Goal: Task Accomplishment & Management: Complete application form

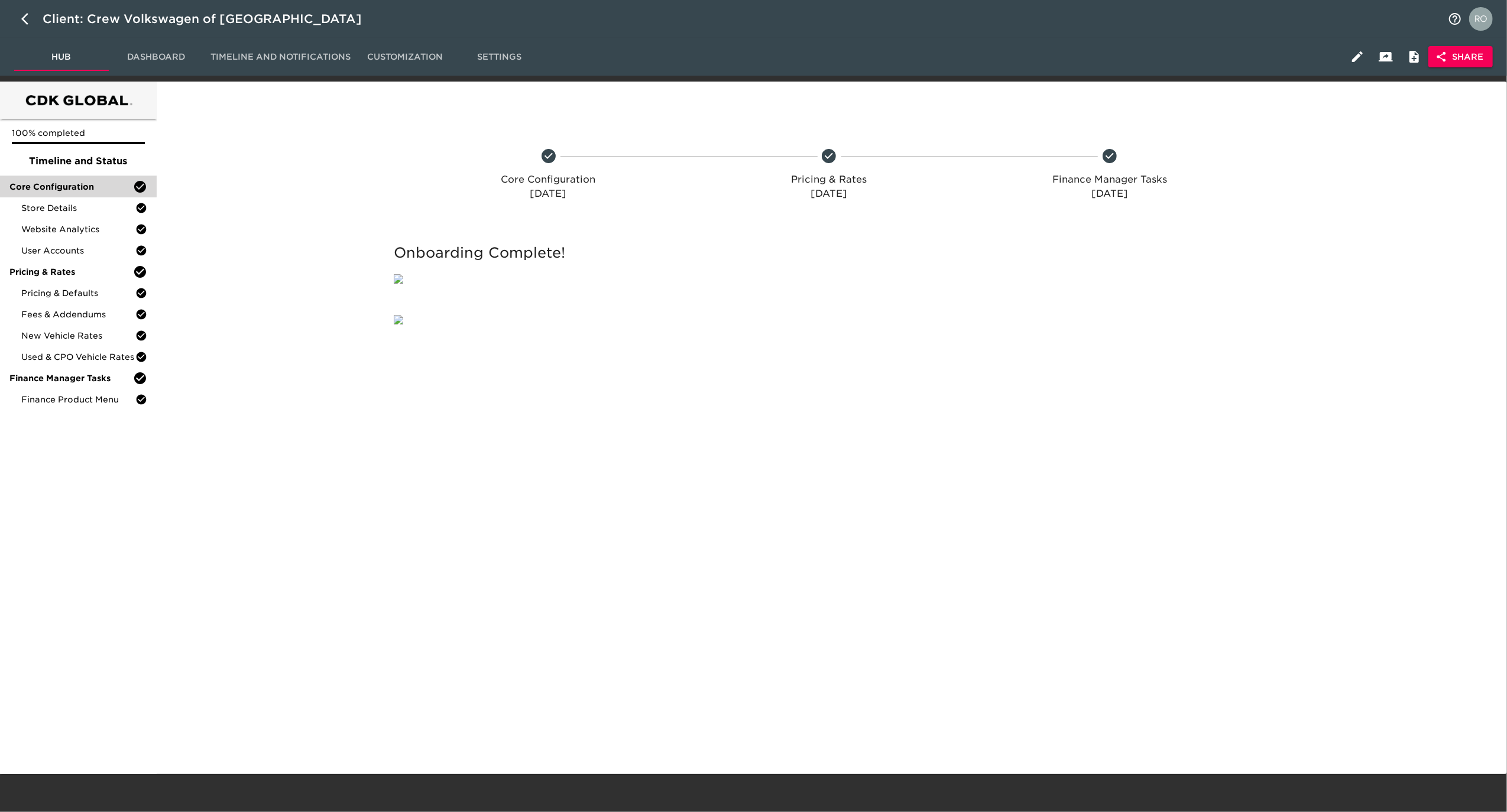
click at [62, 190] on span "Core Configuration" at bounding box center [71, 187] width 123 height 12
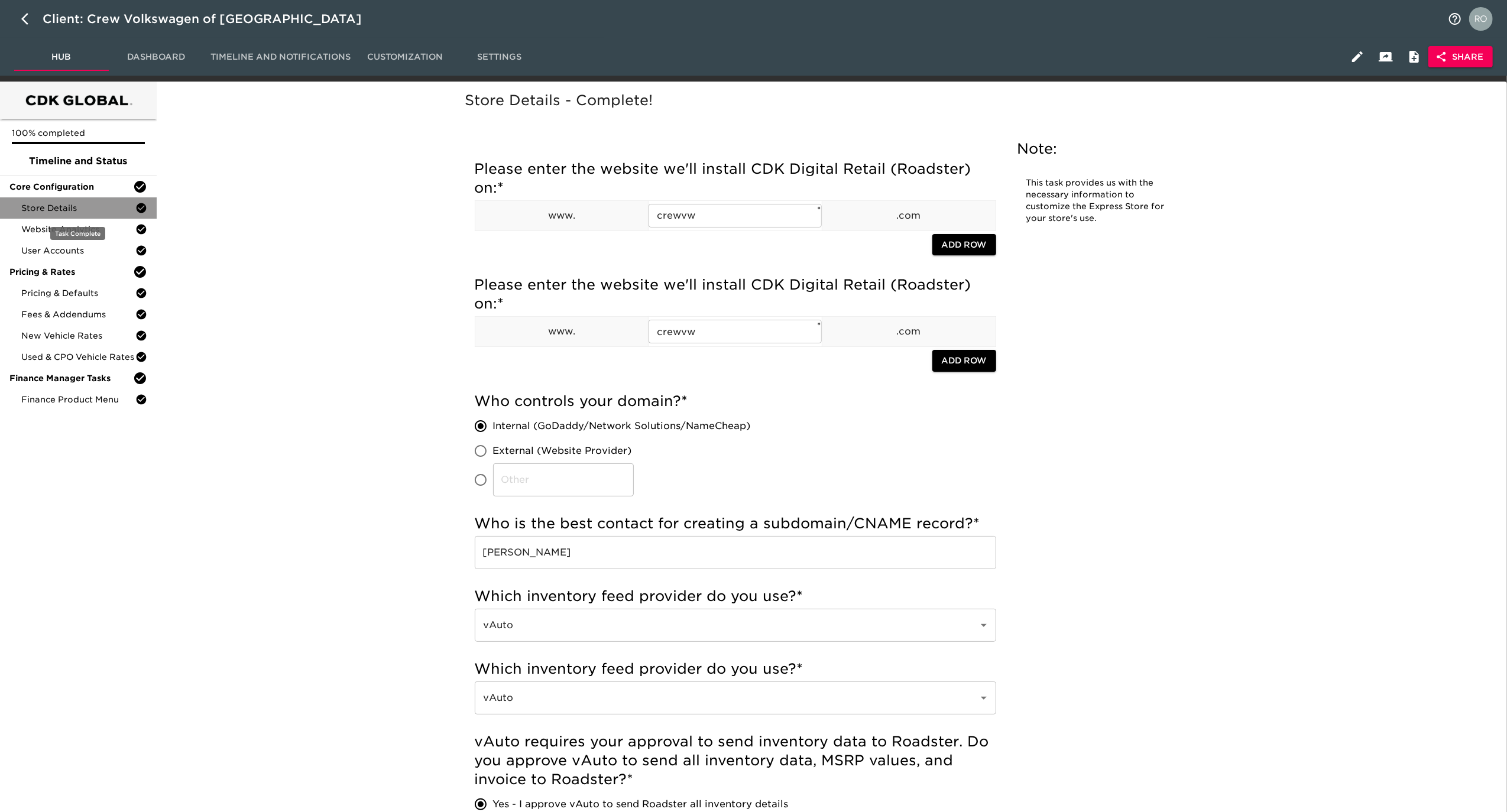
click at [62, 204] on span "Store Details" at bounding box center [79, 208] width 114 height 12
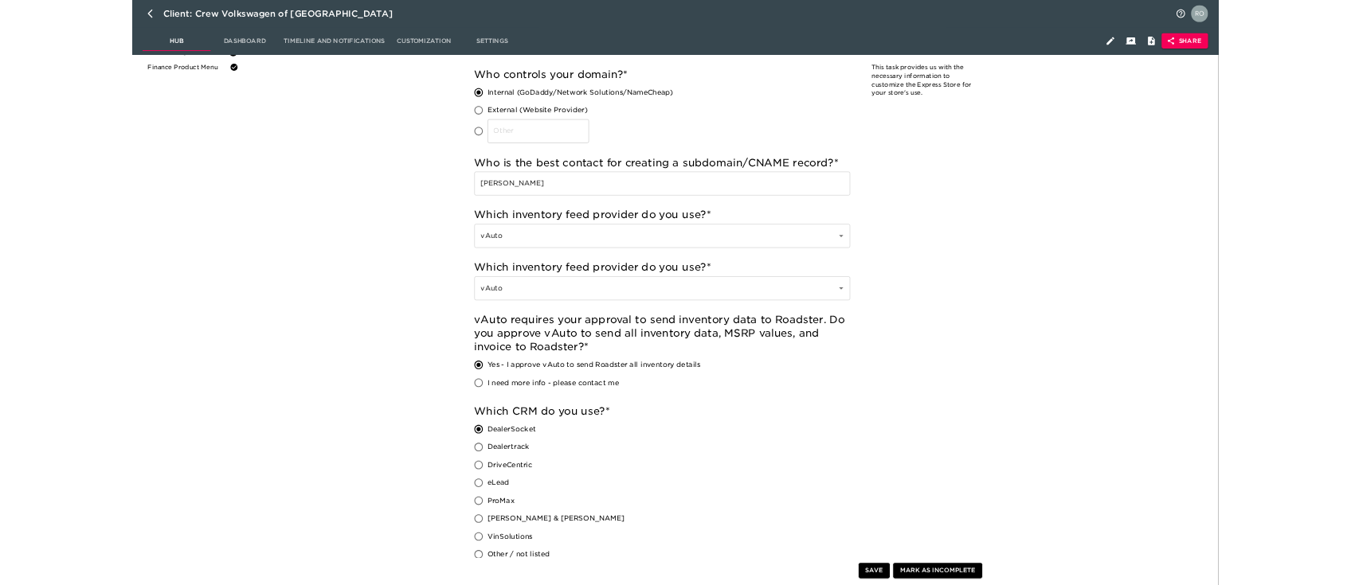
scroll to position [424, 0]
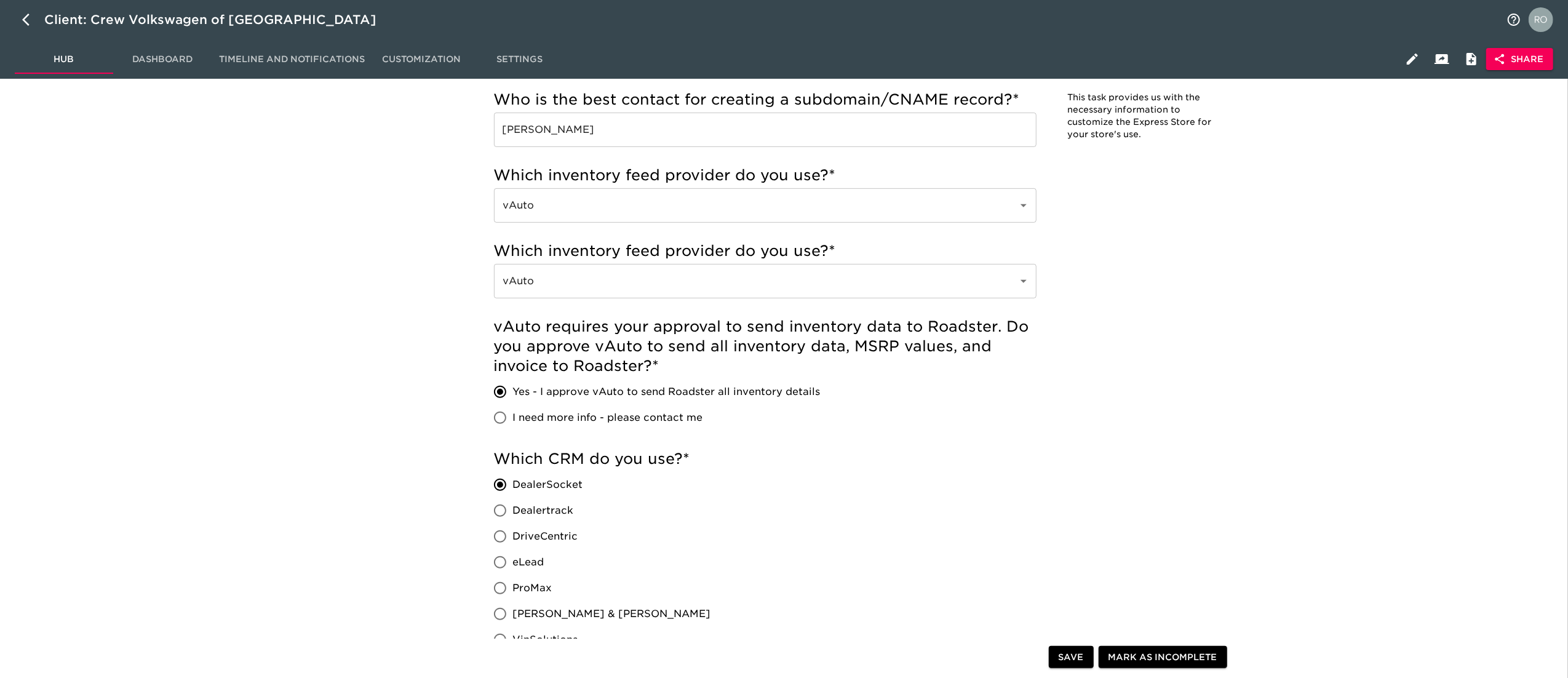
scroll to position [286, 0]
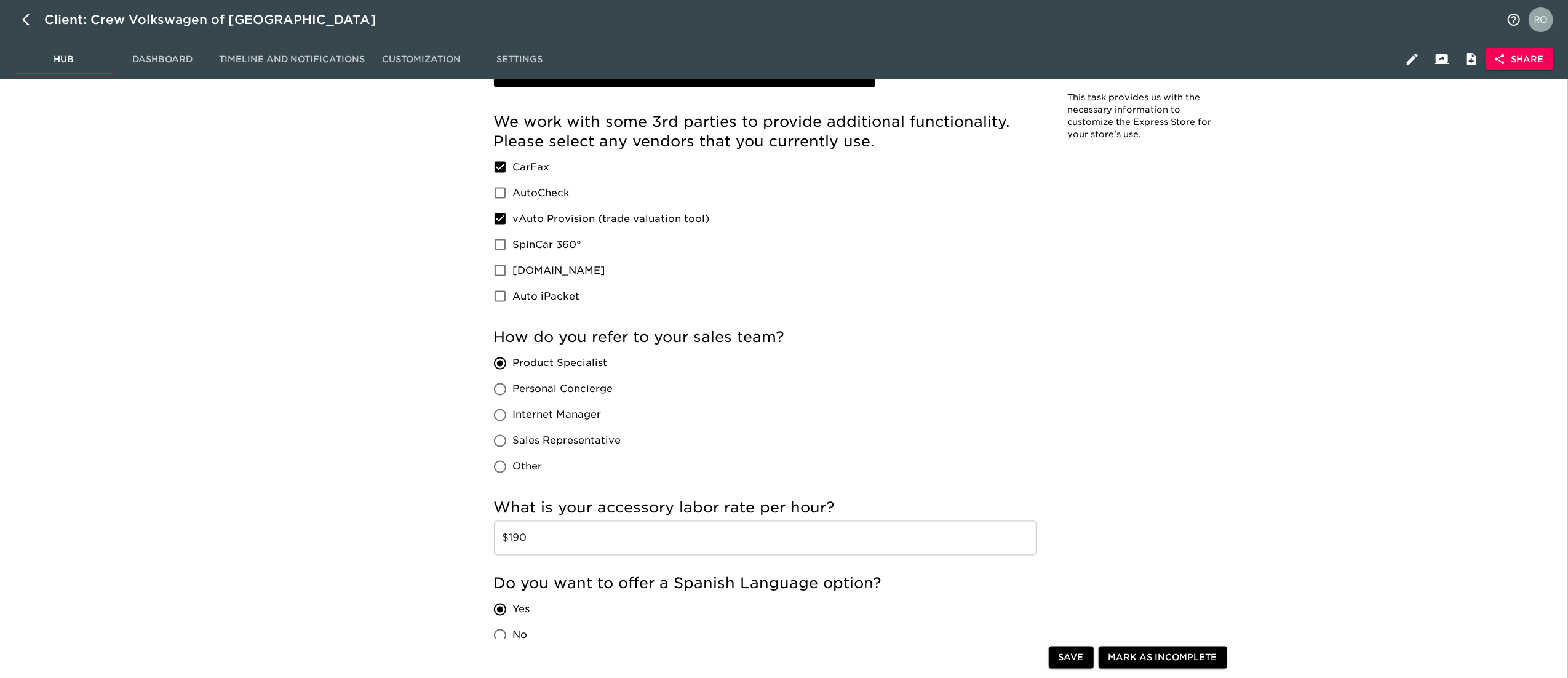
scroll to position [2547, 0]
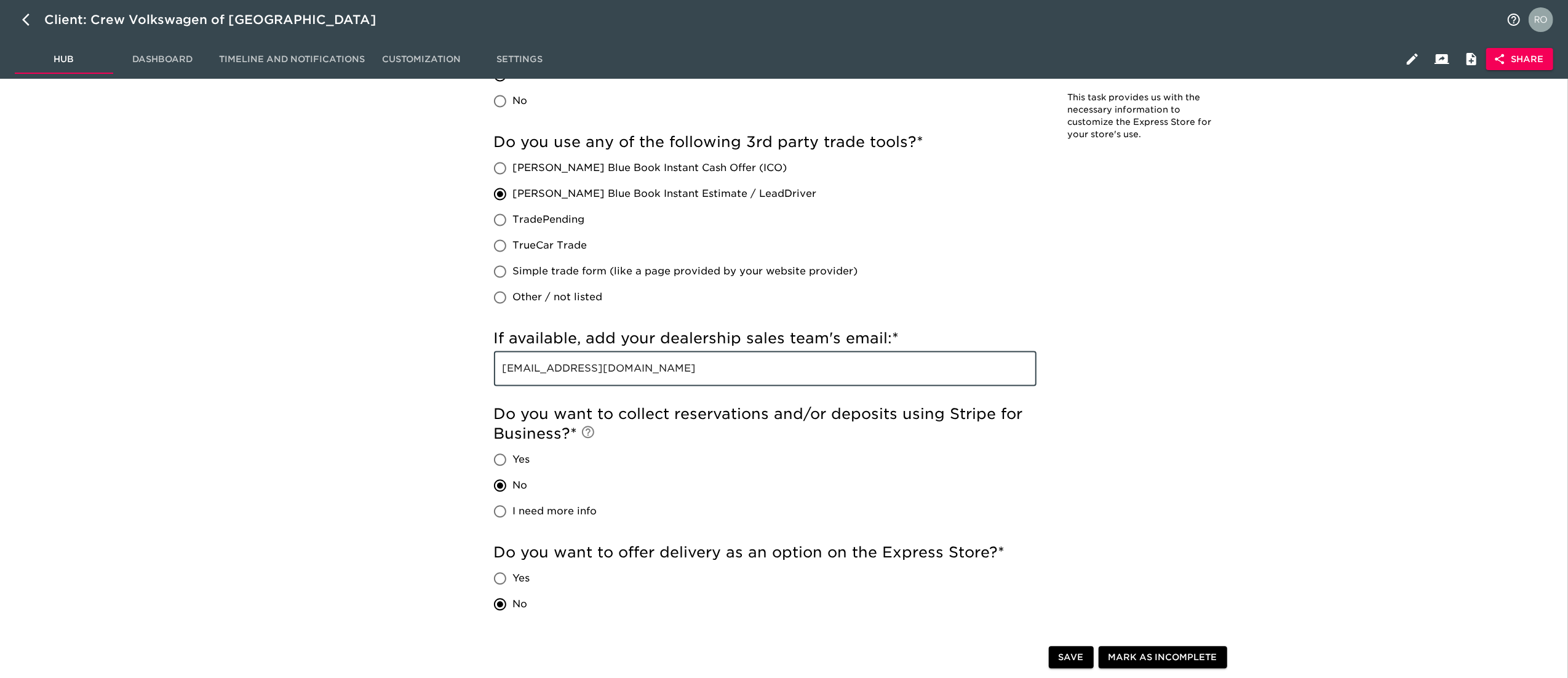
drag, startPoint x: 657, startPoint y: 381, endPoint x: 394, endPoint y: 378, distance: 263.0
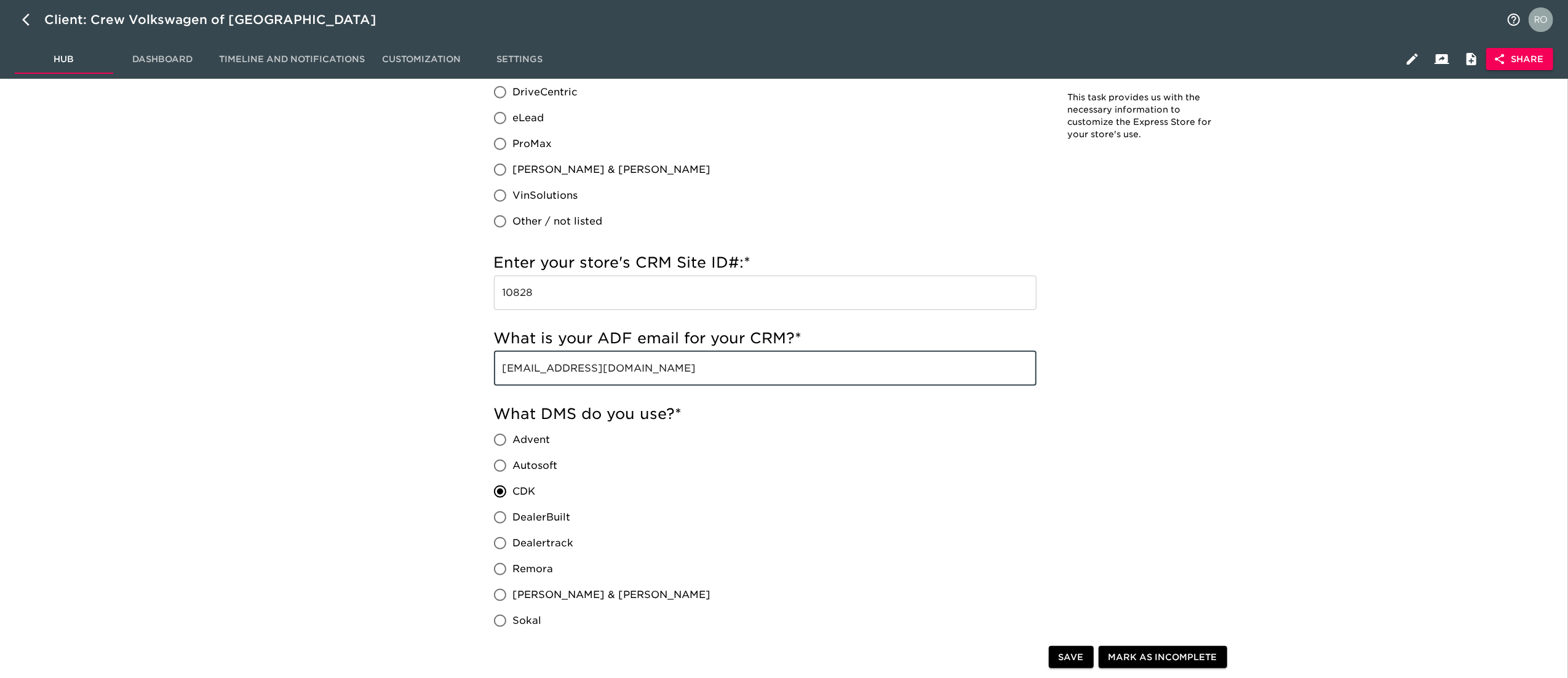
drag, startPoint x: 731, startPoint y: 361, endPoint x: 448, endPoint y: 366, distance: 283.0
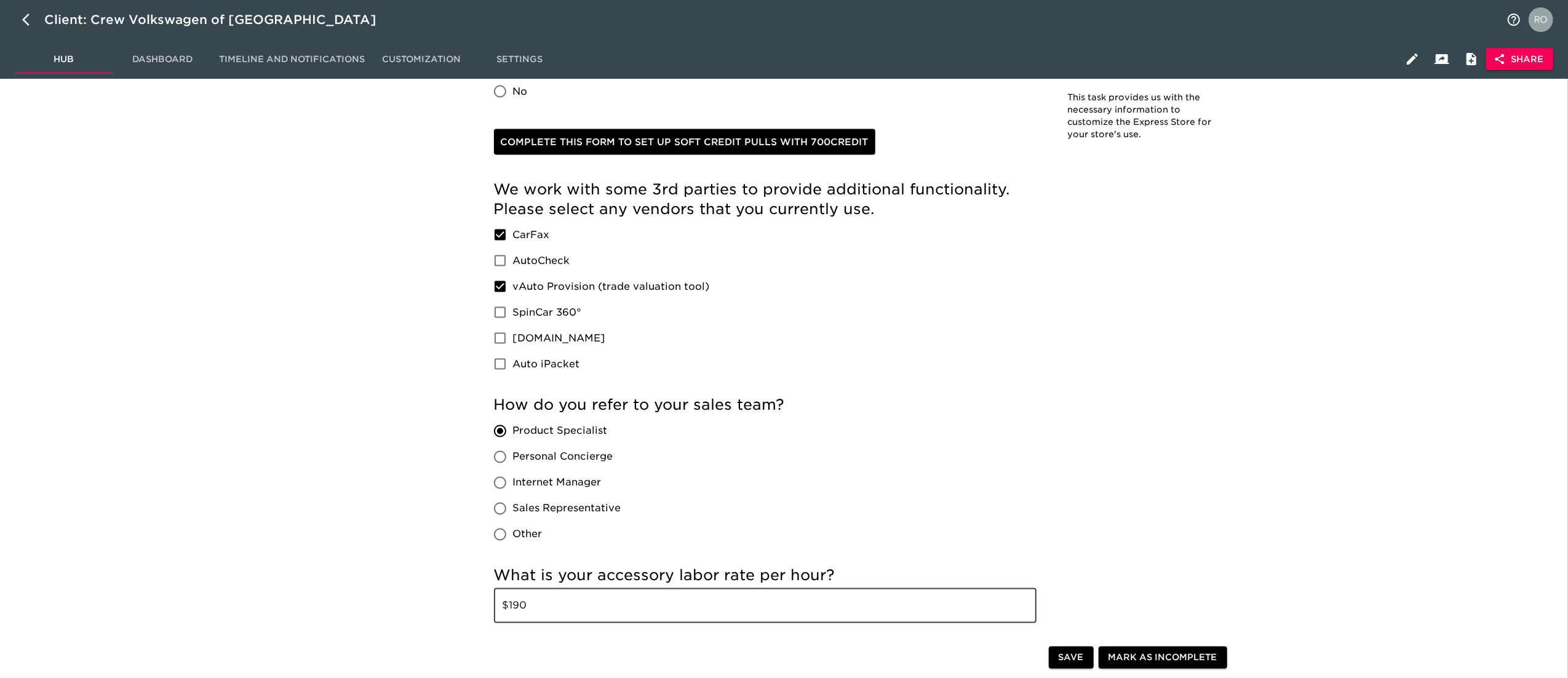
drag, startPoint x: 559, startPoint y: 612, endPoint x: 512, endPoint y: 612, distance: 47.0
click at [512, 612] on input "$190" at bounding box center [765, 605] width 542 height 35
click at [512, 605] on input "$190" at bounding box center [765, 605] width 542 height 35
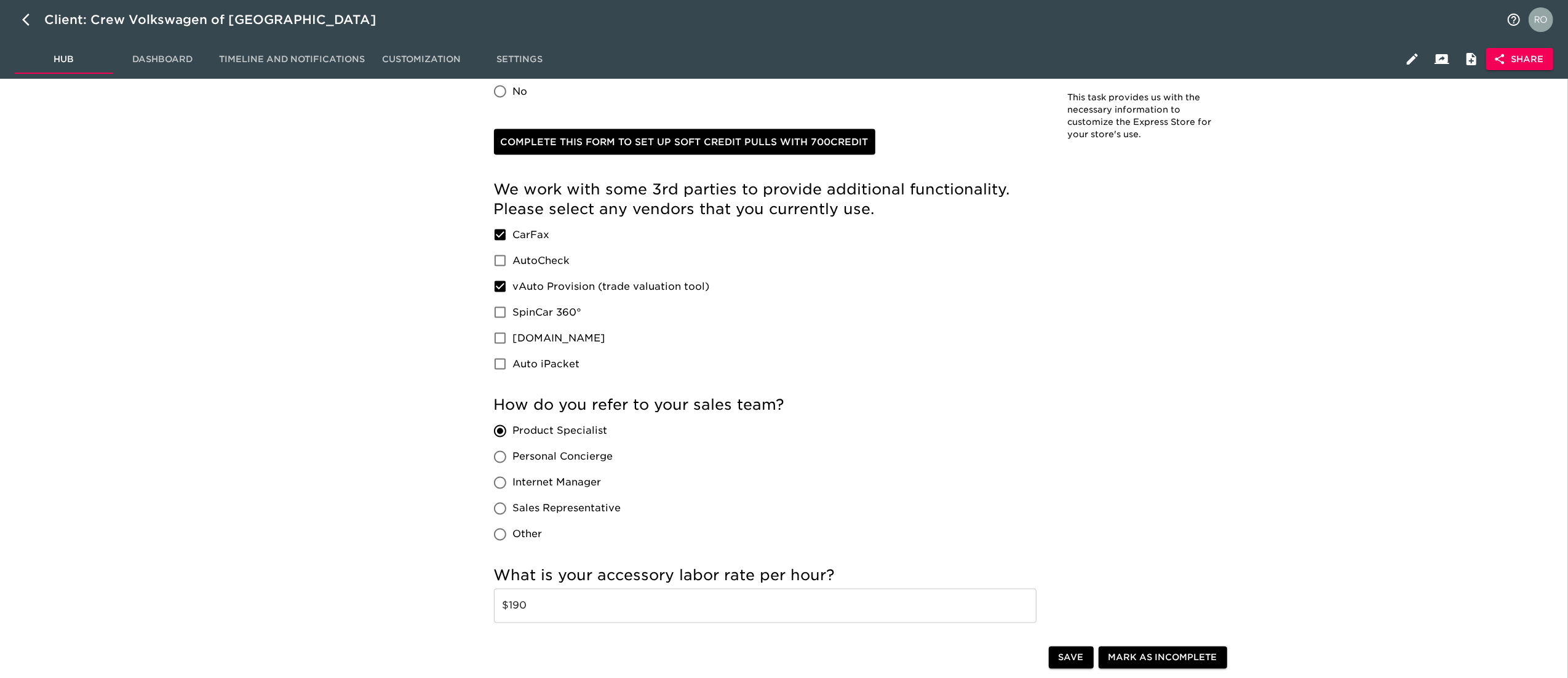
drag, startPoint x: 613, startPoint y: 432, endPoint x: 521, endPoint y: 435, distance: 92.0
click at [520, 435] on label "Product Specialist" at bounding box center [555, 431] width 134 height 25
click at [620, 437] on div "Product Specialist Personal Concierge Internet Manager Sales Representative Oth…" at bounding box center [562, 483] width 137 height 129
drag, startPoint x: 613, startPoint y: 430, endPoint x: 514, endPoint y: 438, distance: 99.3
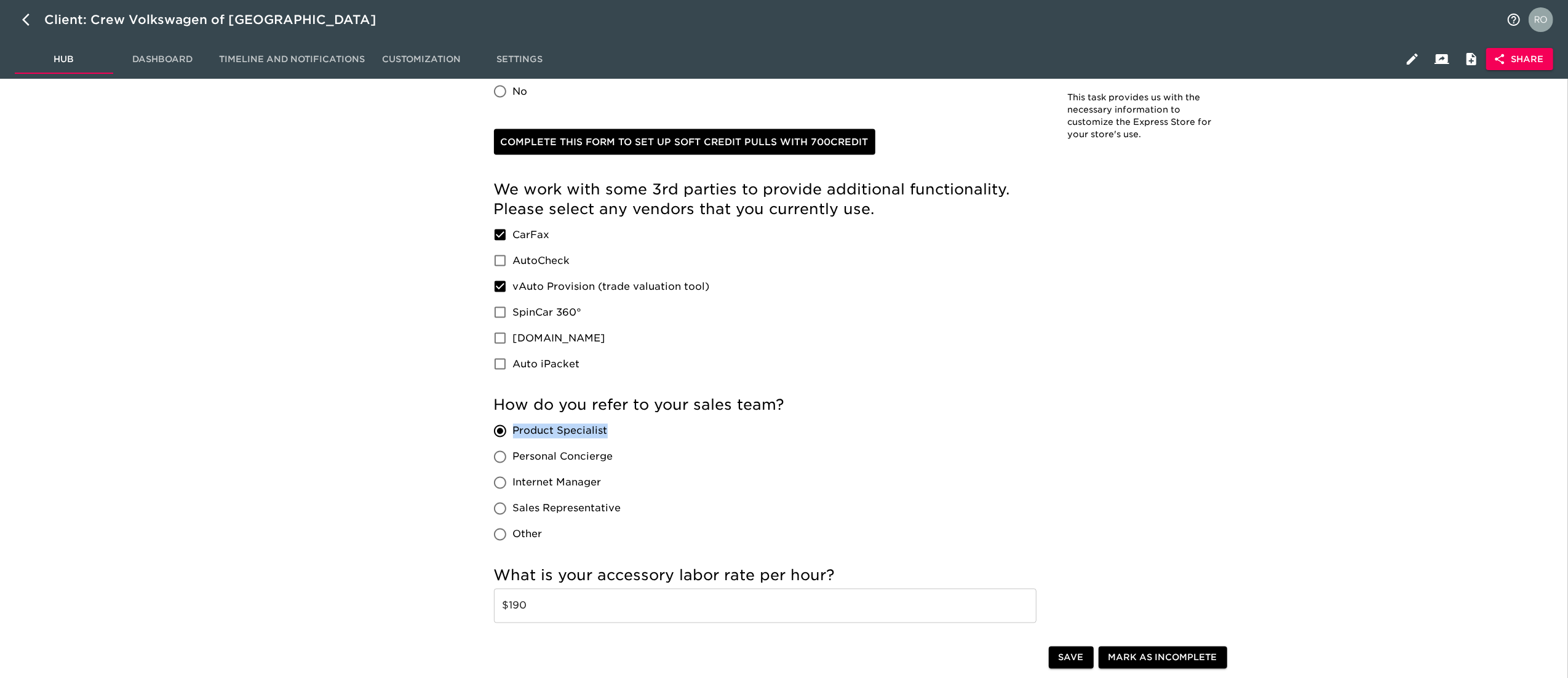
click at [514, 438] on label "Product Specialist" at bounding box center [555, 431] width 134 height 25
copy span "Product Specialist"
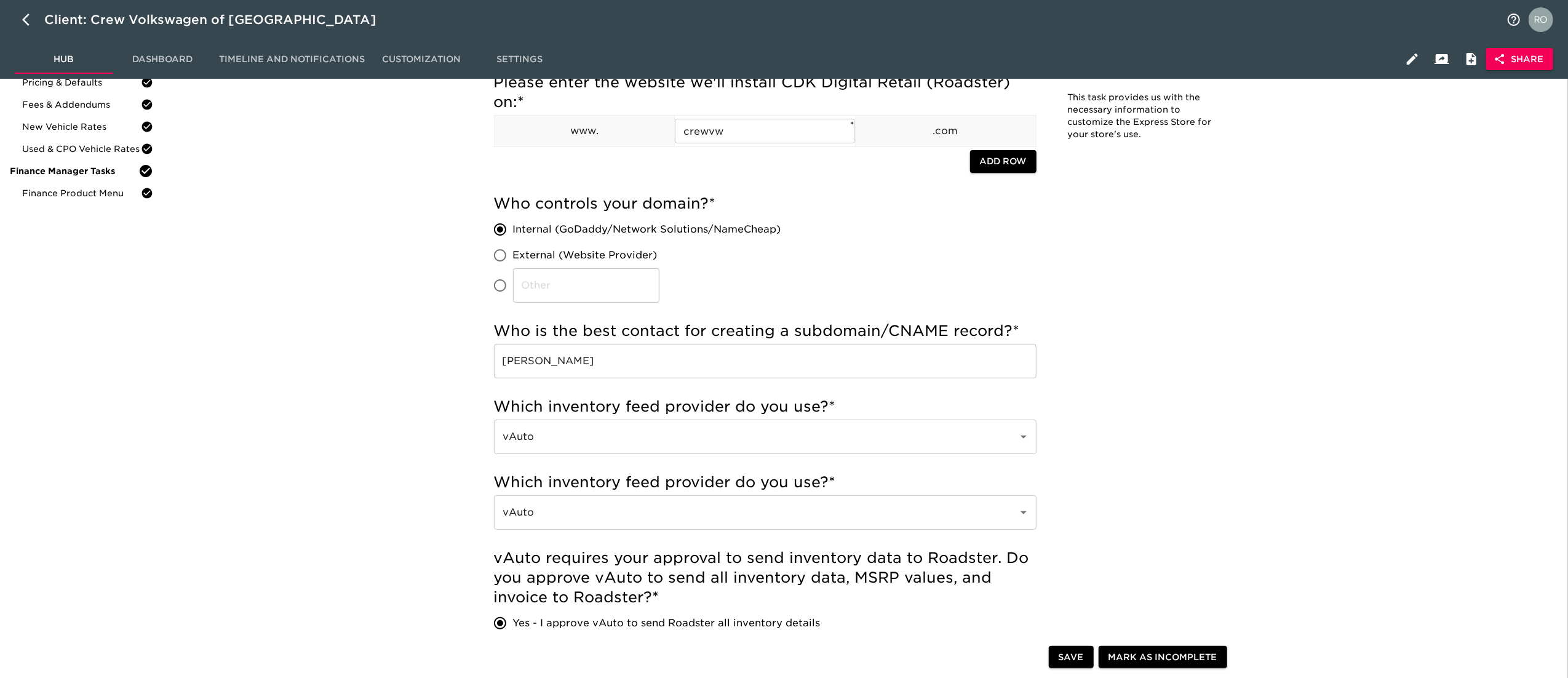
scroll to position [0, 0]
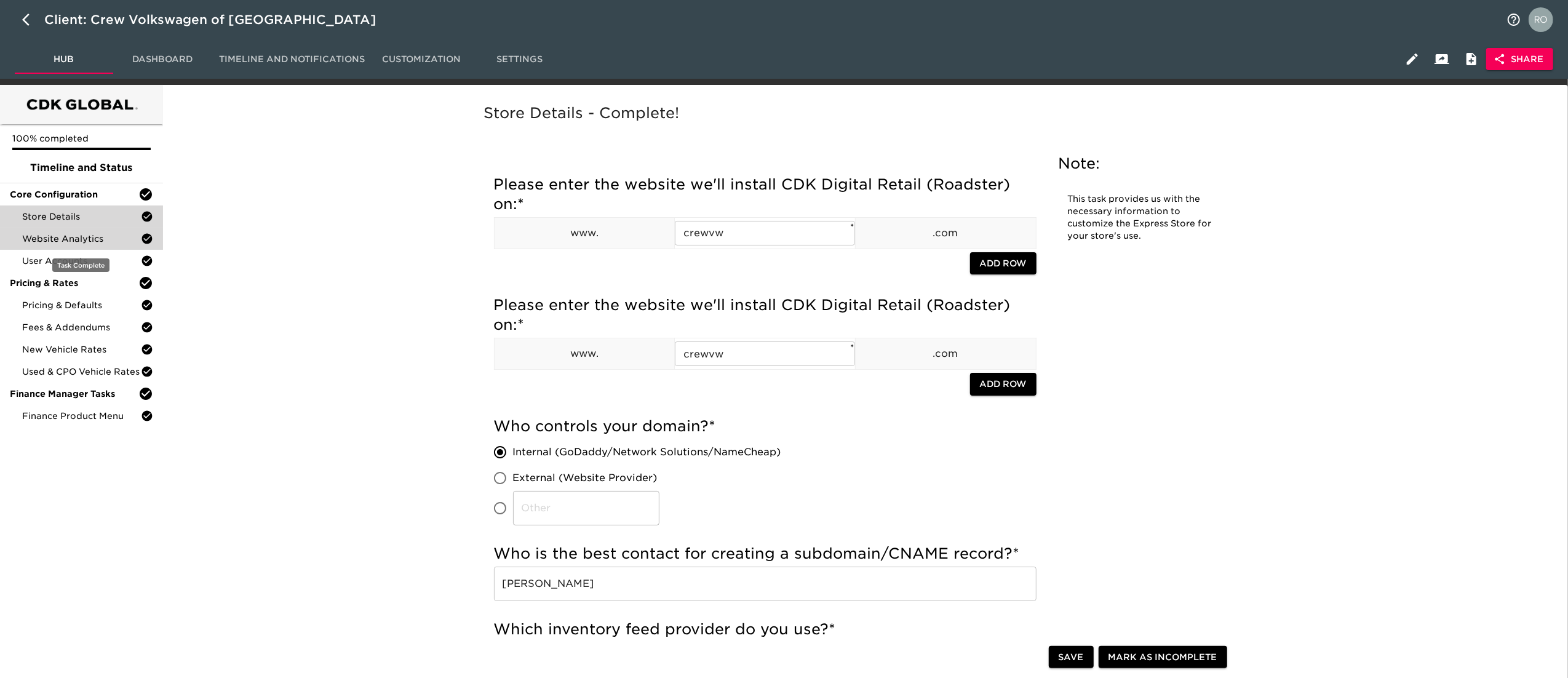
click at [104, 231] on div "Website Analytics" at bounding box center [81, 239] width 163 height 22
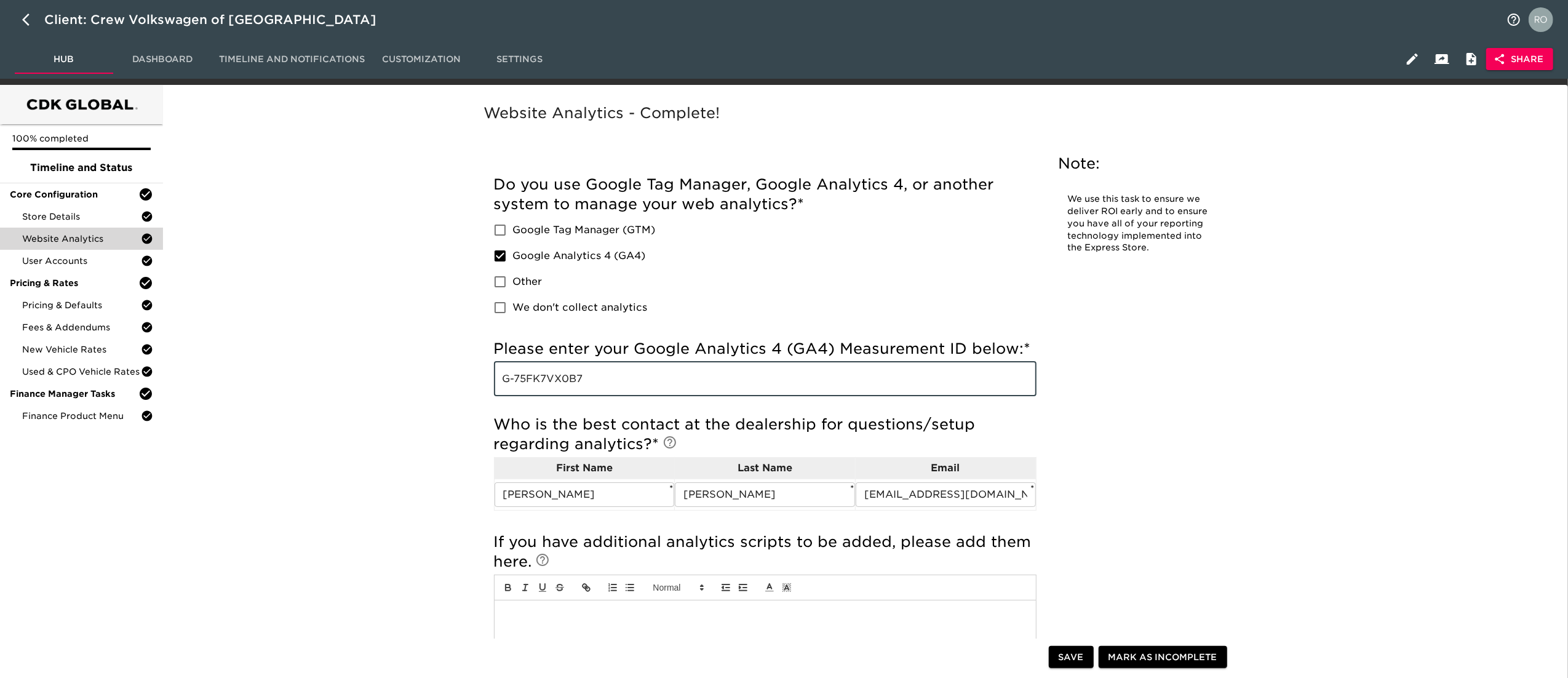
drag, startPoint x: 633, startPoint y: 380, endPoint x: 465, endPoint y: 376, distance: 168.0
click at [465, 376] on div "Website Analytics - Complete! Note: We use this task to ensure we deliver ROI e…" at bounding box center [862, 503] width 1396 height 824
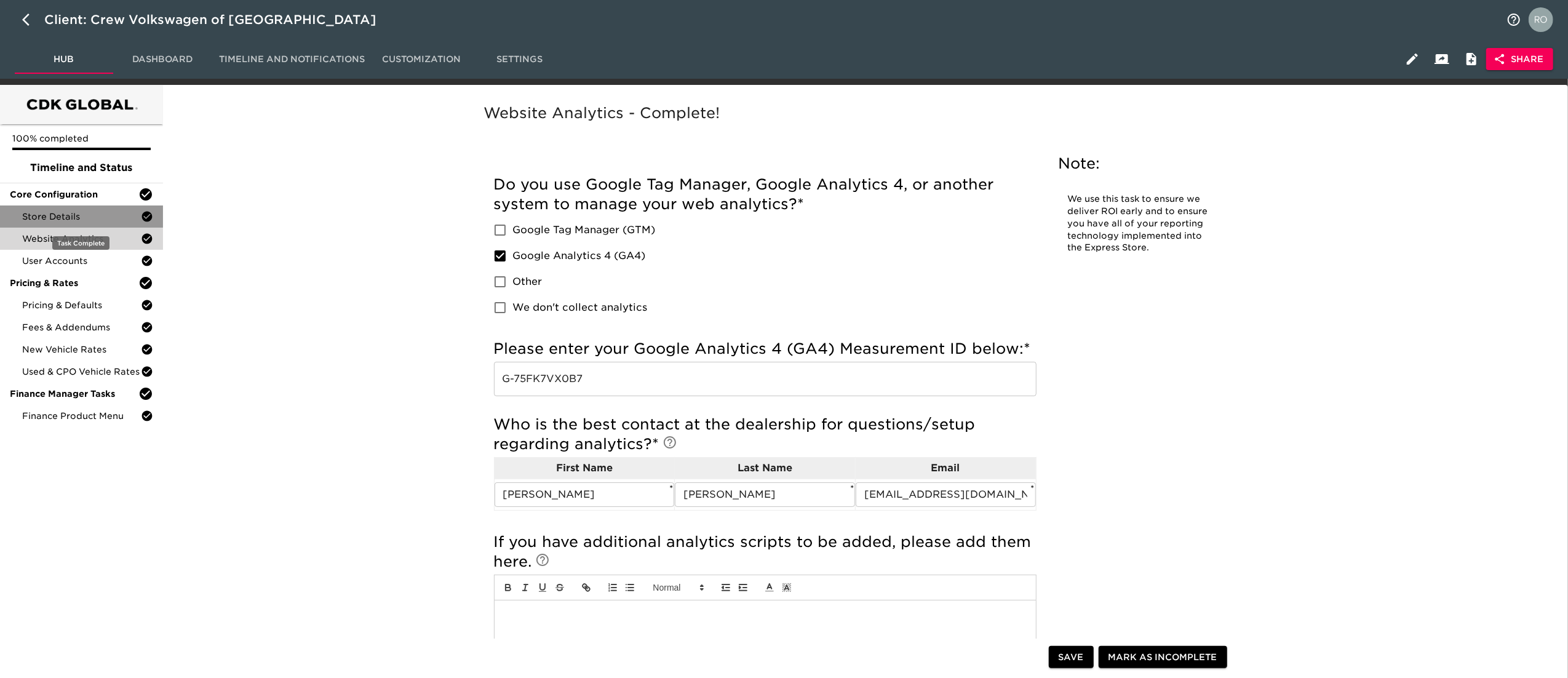
click at [109, 220] on span "Store Details" at bounding box center [82, 216] width 119 height 12
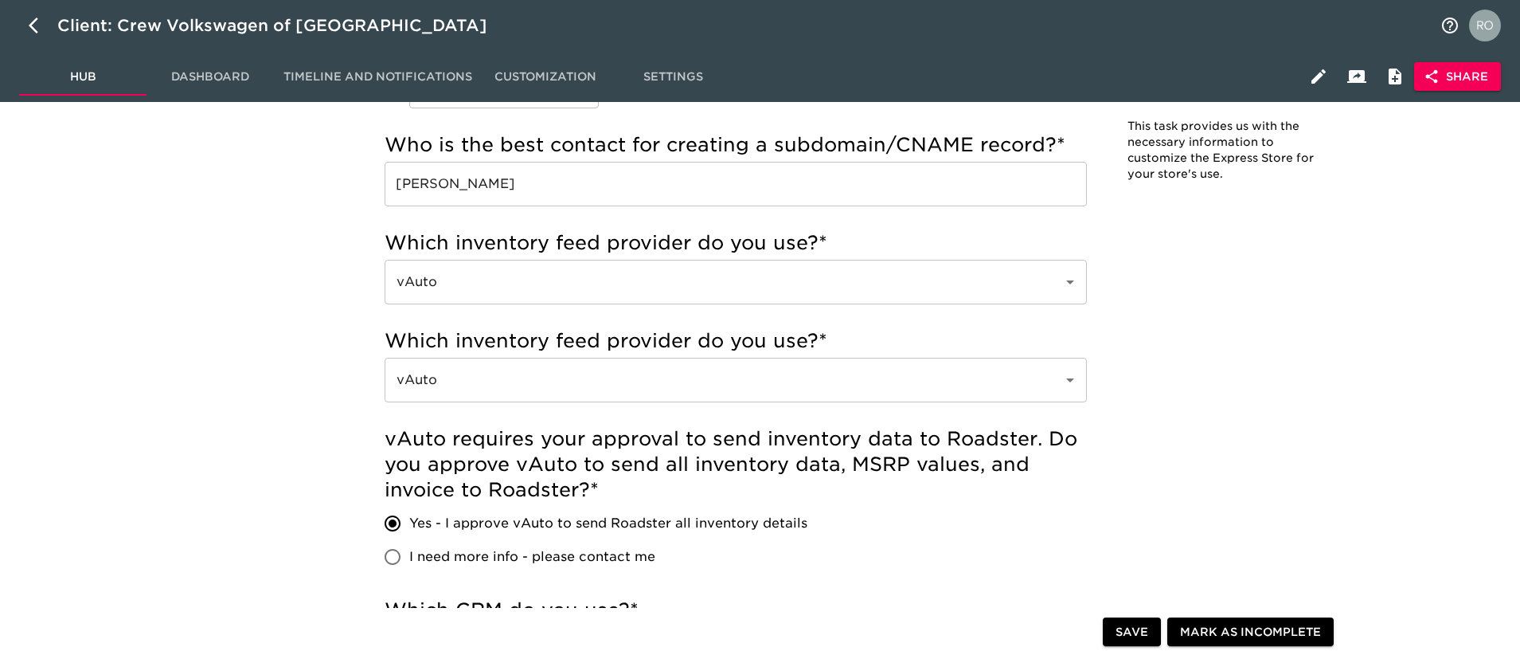
scroll to position [637, 0]
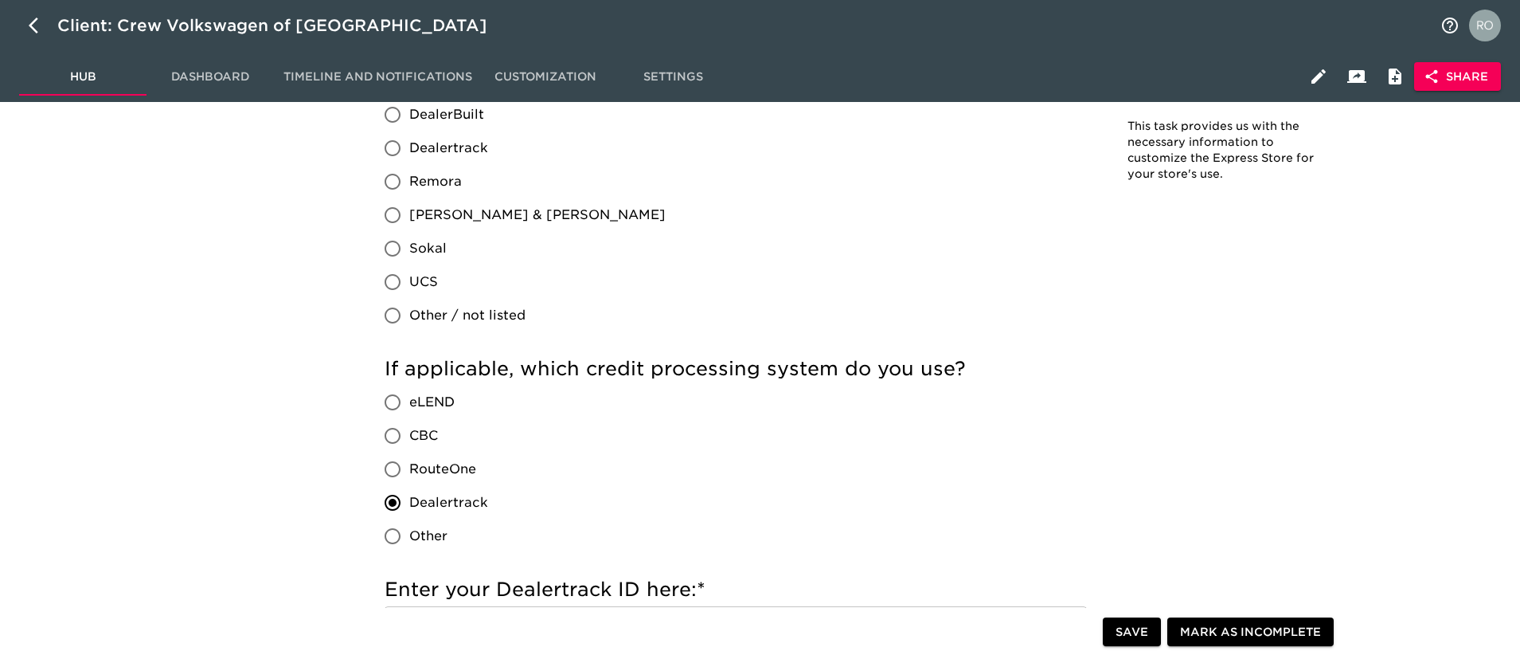
scroll to position [1832, 0]
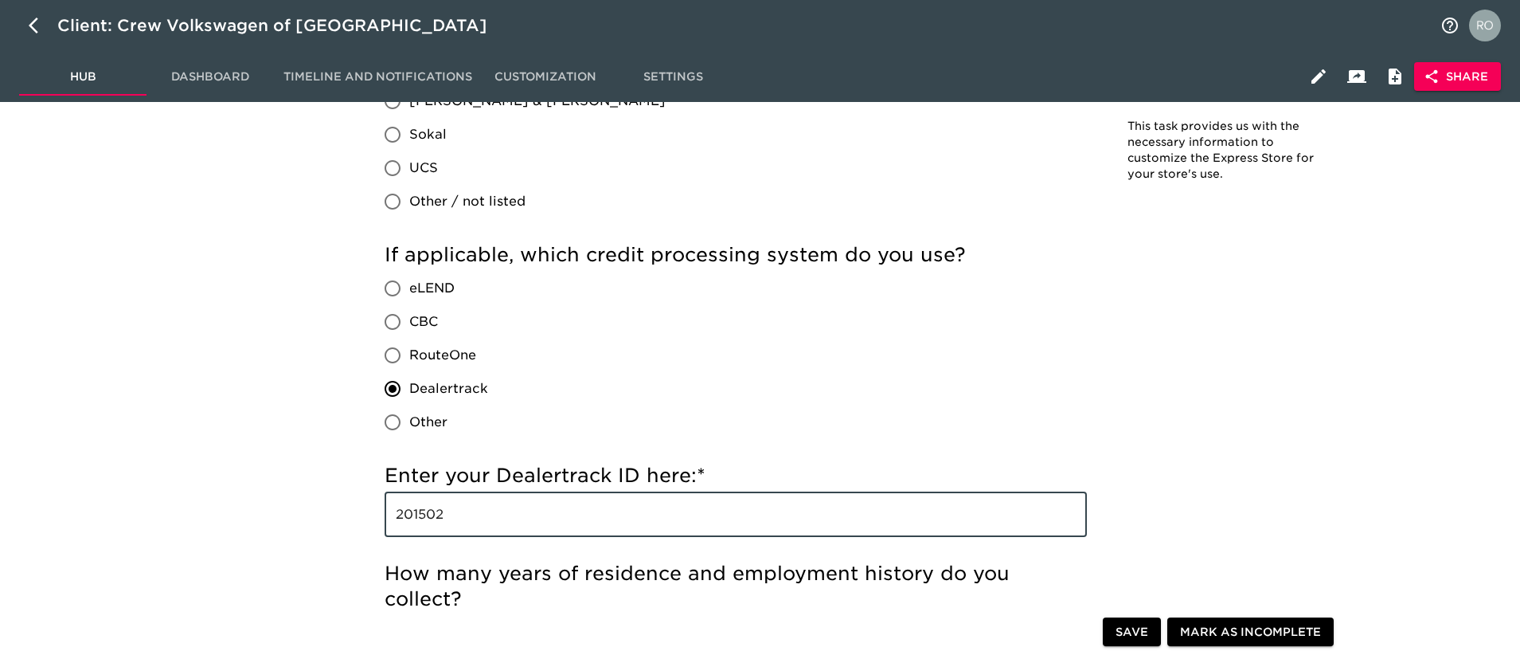
click at [420, 520] on input "201502" at bounding box center [736, 514] width 702 height 45
